Goal: Task Accomplishment & Management: Manage account settings

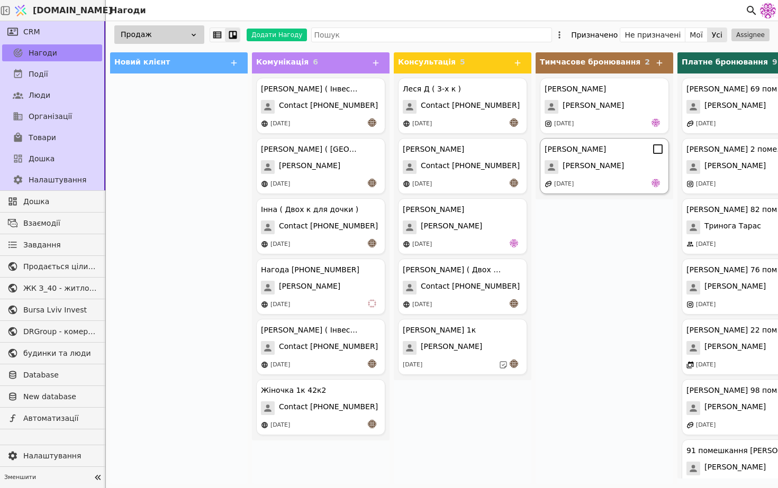
click at [584, 170] on span "[PERSON_NAME]" at bounding box center [592, 167] width 61 height 14
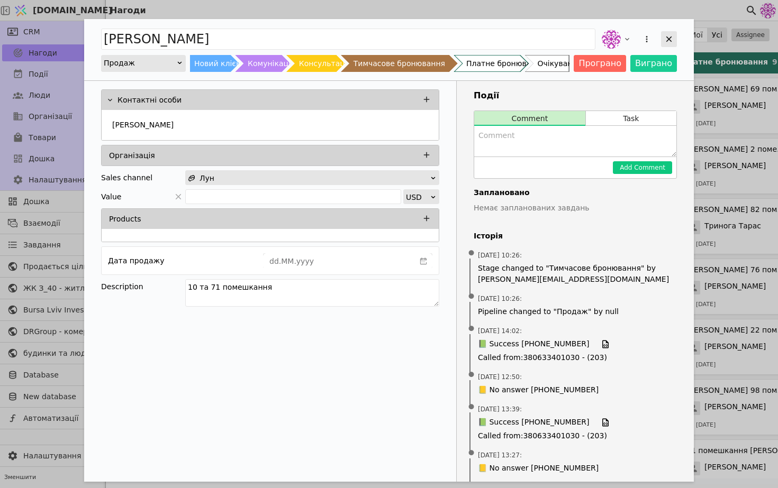
click at [666, 44] on div "Add Opportunity" at bounding box center [669, 39] width 16 height 16
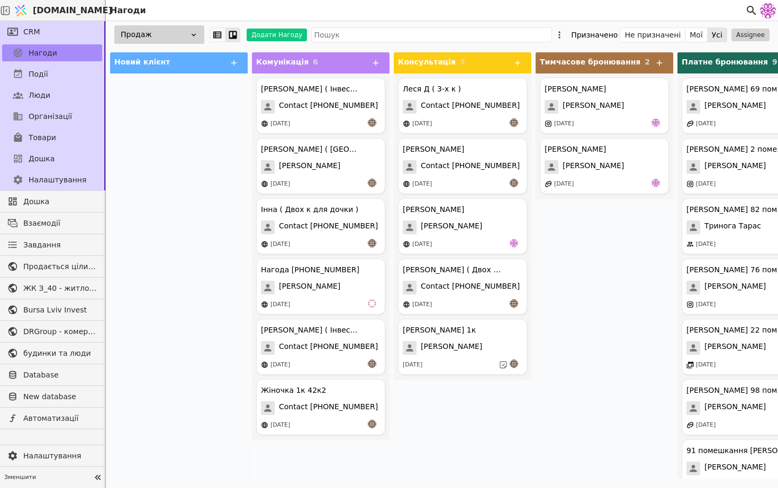
drag, startPoint x: 179, startPoint y: 27, endPoint x: 183, endPoint y: 11, distance: 16.7
click at [179, 26] on div "Продаж" at bounding box center [159, 34] width 90 height 19
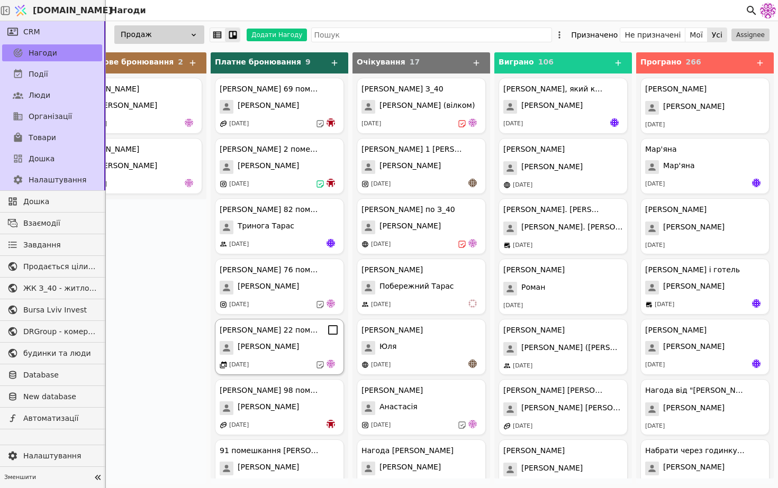
scroll to position [0, 38]
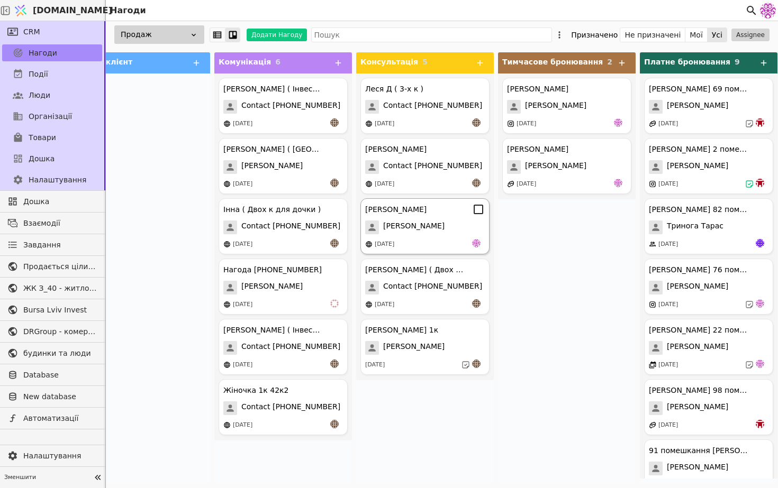
click at [405, 230] on div "[PERSON_NAME]" at bounding box center [425, 228] width 120 height 14
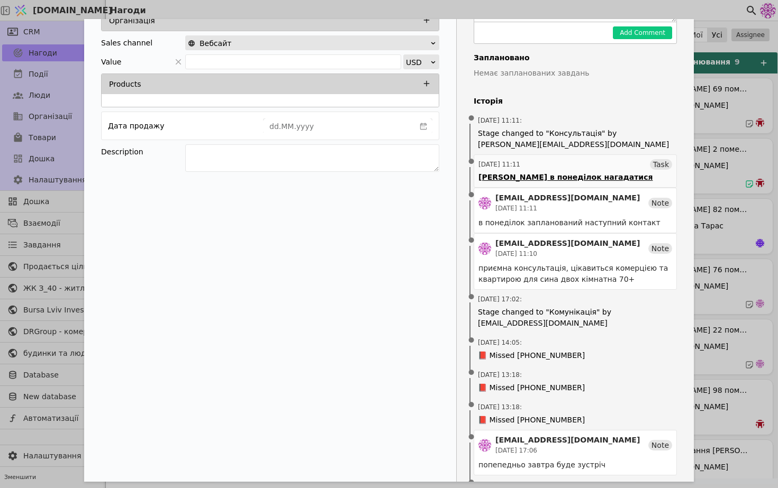
scroll to position [261, 0]
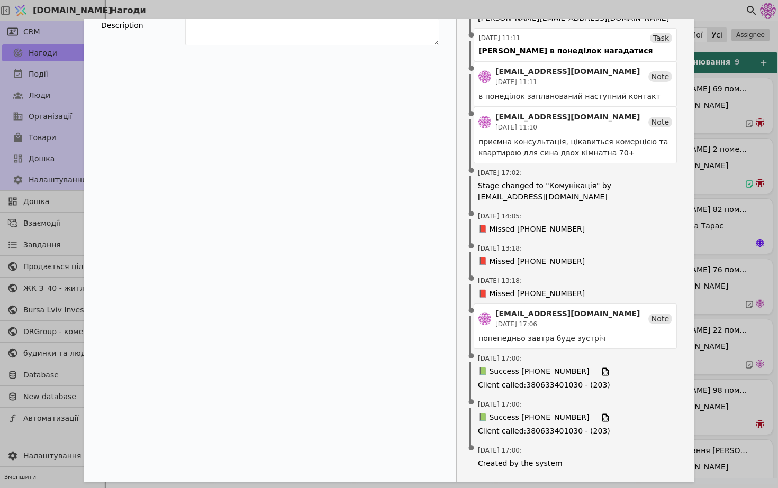
click at [751, 124] on div "[PERSON_NAME] Новий клієнт Комунікація Консультація Тимчасове бронювання Платне…" at bounding box center [389, 244] width 778 height 488
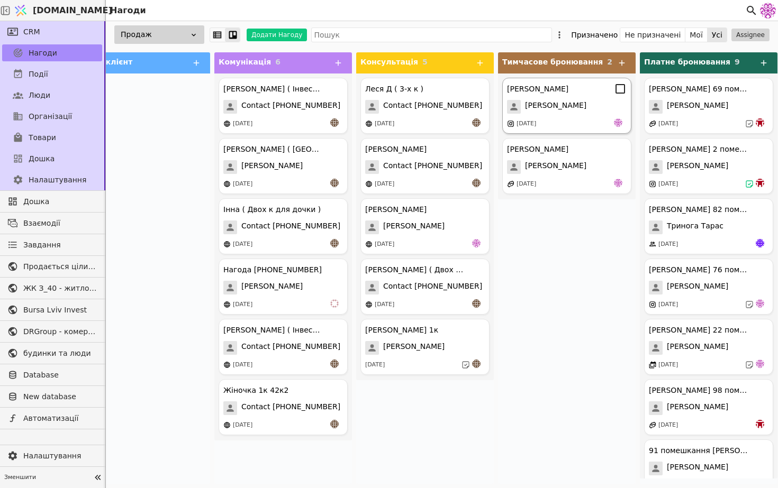
click at [552, 107] on div "[PERSON_NAME]" at bounding box center [567, 107] width 120 height 14
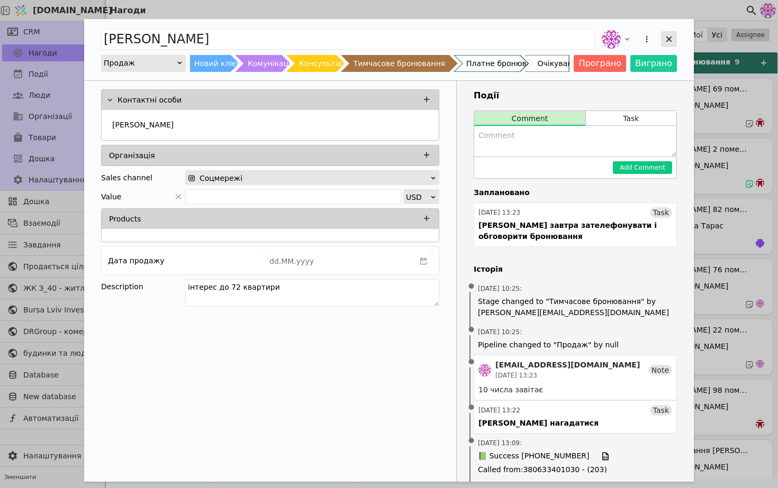
click at [667, 38] on icon "Add Opportunity" at bounding box center [669, 39] width 10 height 10
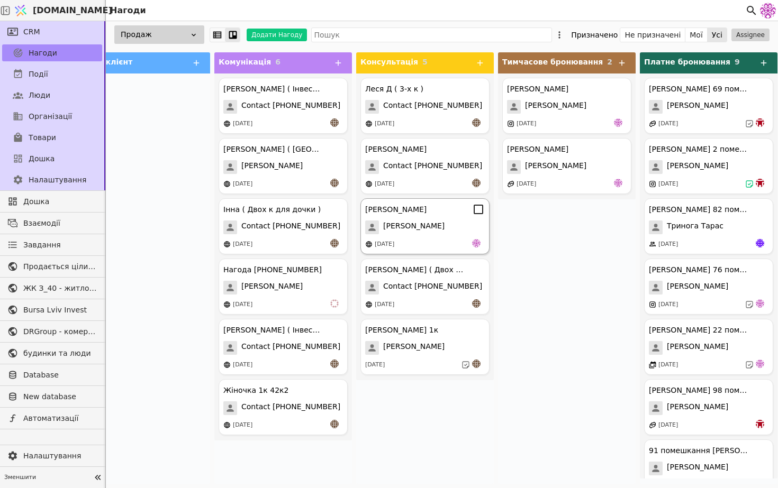
click at [390, 221] on span "[PERSON_NAME]" at bounding box center [413, 228] width 61 height 14
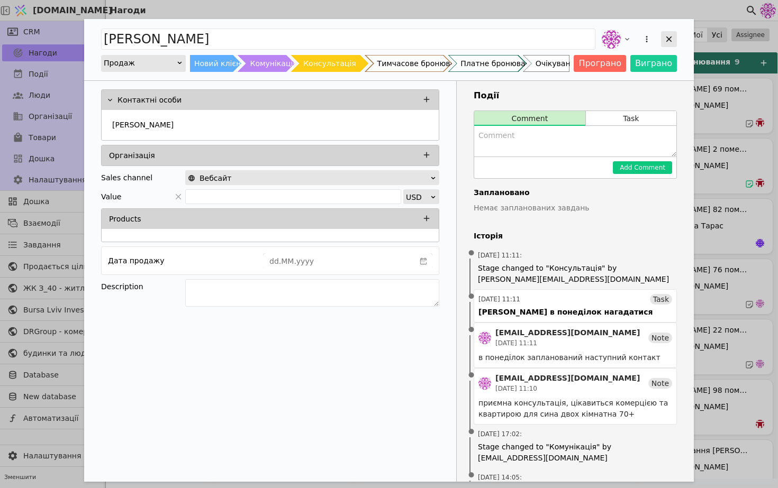
click at [663, 35] on div "Add Opportunity" at bounding box center [669, 39] width 16 height 16
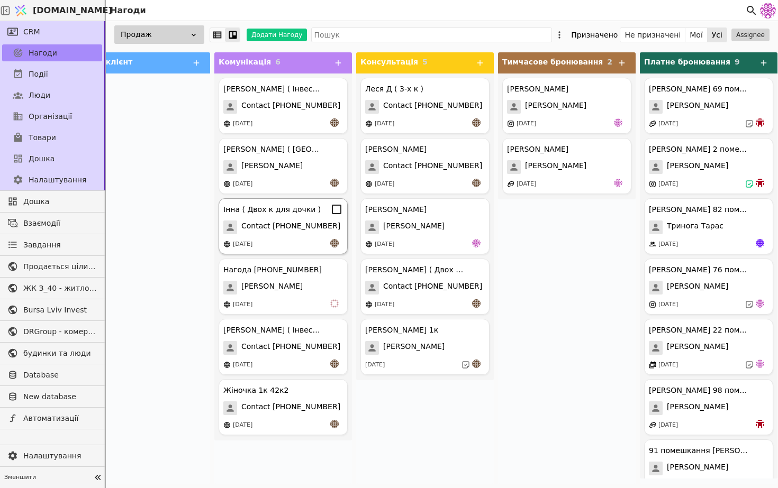
click at [271, 247] on div "[DATE]" at bounding box center [283, 244] width 120 height 11
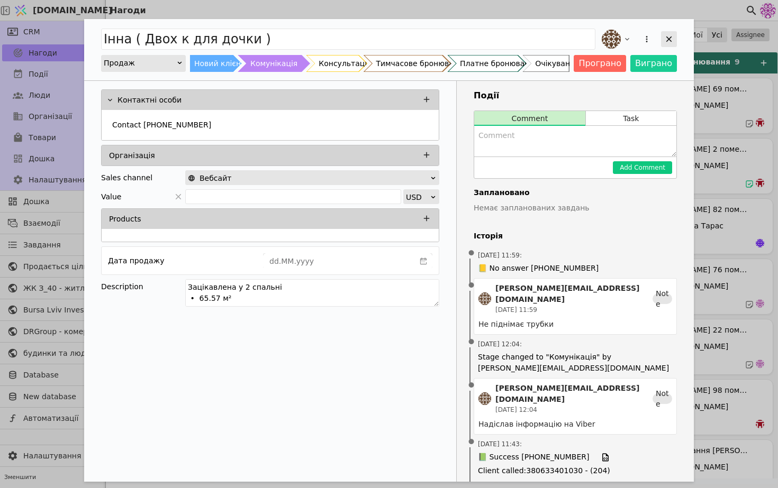
click at [668, 41] on icon "Add Opportunity" at bounding box center [669, 39] width 10 height 10
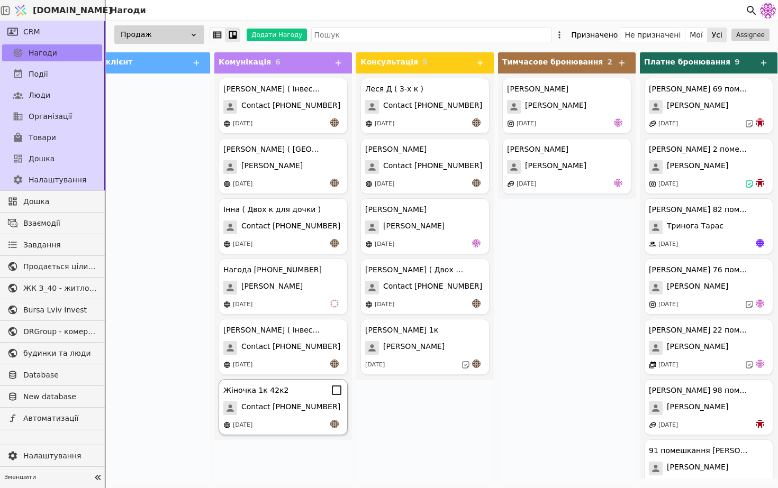
click at [289, 400] on div "Жіночка 1к 42к2 Contact [PHONE_NUMBER] [DATE]" at bounding box center [282, 407] width 129 height 56
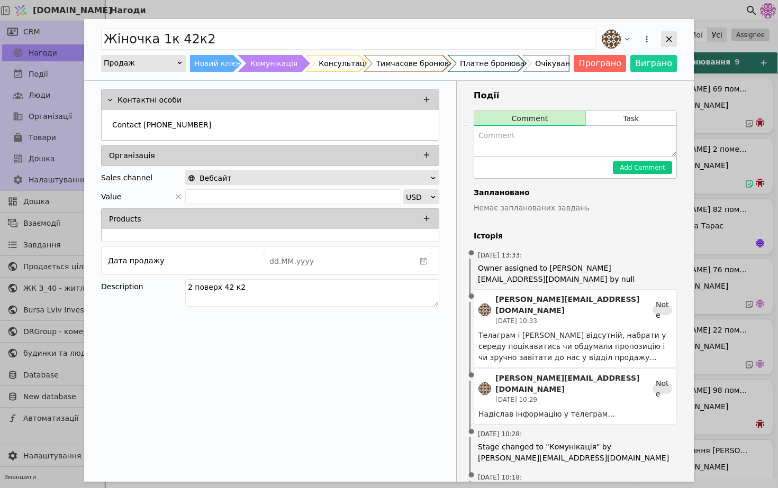
click at [668, 41] on icon "Add Opportunity" at bounding box center [669, 39] width 10 height 10
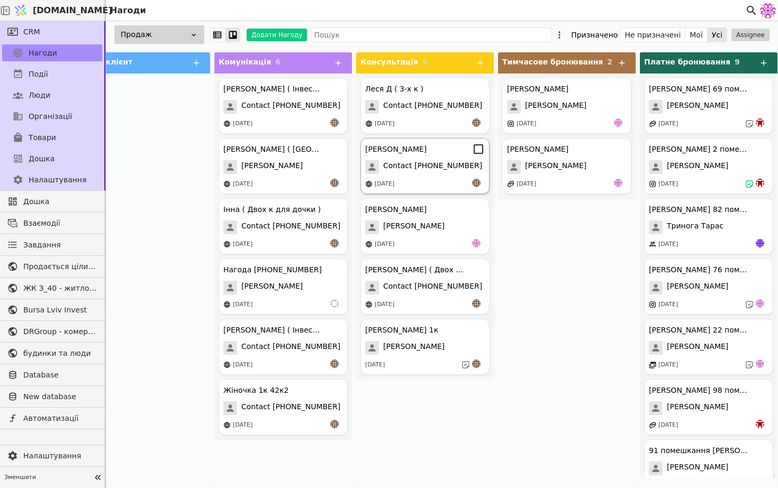
click at [391, 166] on span "Contact [PHONE_NUMBER]" at bounding box center [432, 167] width 99 height 14
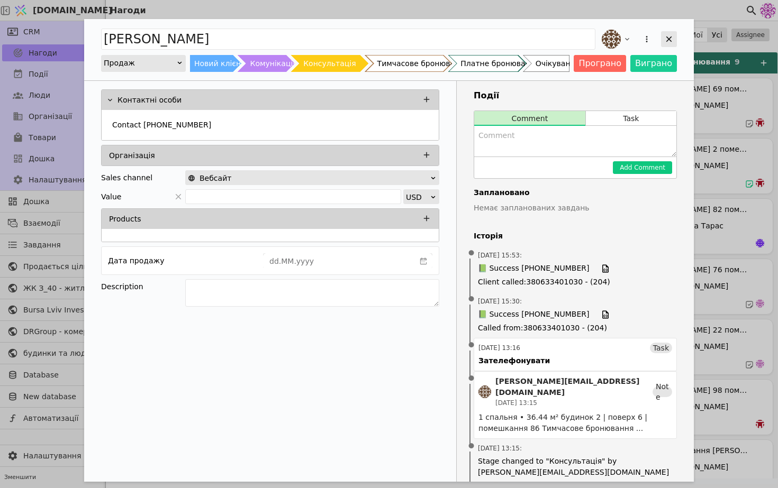
click at [669, 39] on icon "Add Opportunity" at bounding box center [669, 40] width 6 height 6
